Goal: Transaction & Acquisition: Purchase product/service

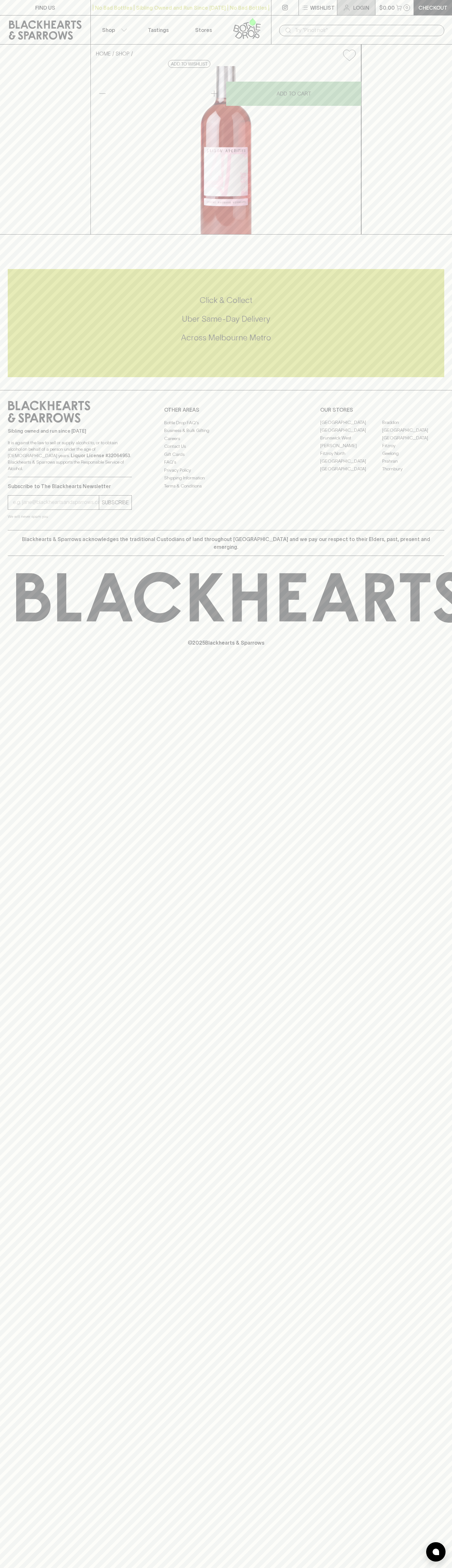
click at [367, 0] on link "Login" at bounding box center [356, 7] width 38 height 15
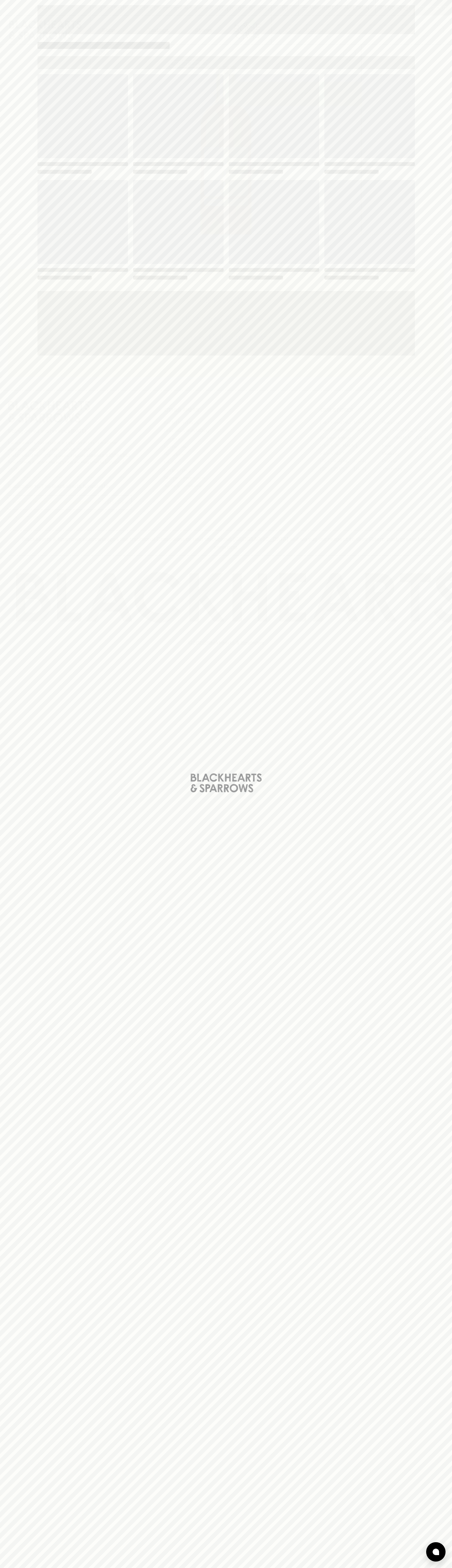
click at [420, 866] on div "Loading" at bounding box center [226, 784] width 452 height 1568
click at [105, 1567] on html "FIND US | No Bad Bottles | Sibling Owned and Run Since [DATE] | No Bad Bottles …" at bounding box center [226, 784] width 452 height 1568
click at [26, 877] on div "Loading" at bounding box center [226, 784] width 452 height 1568
